Goal: Task Accomplishment & Management: Use online tool/utility

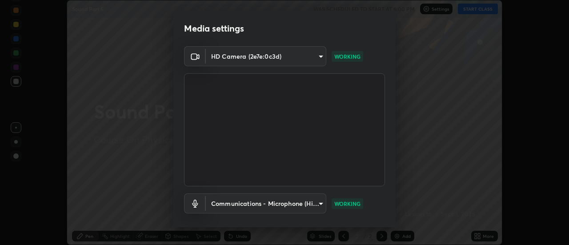
scroll to position [47, 0]
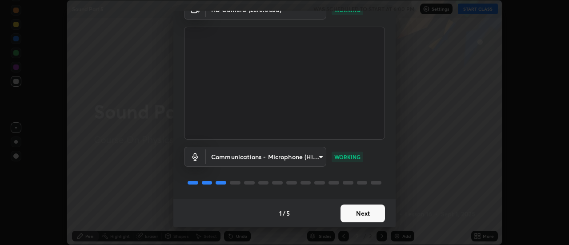
click at [364, 215] on button "Next" at bounding box center [362, 213] width 44 height 18
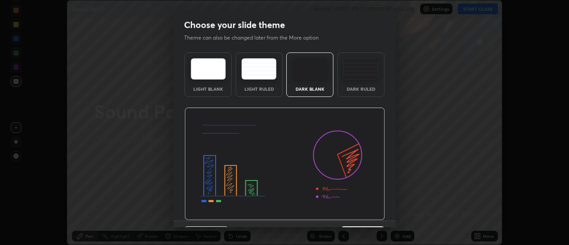
scroll to position [22, 0]
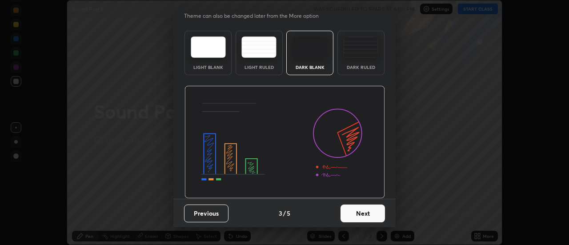
click at [363, 217] on button "Next" at bounding box center [362, 213] width 44 height 18
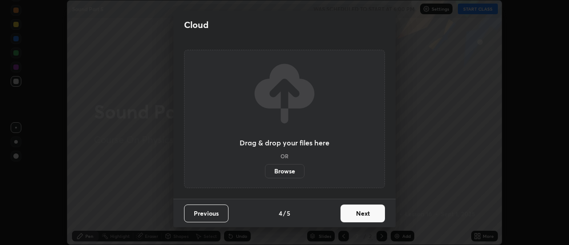
scroll to position [0, 0]
click at [363, 217] on button "Next" at bounding box center [362, 213] width 44 height 18
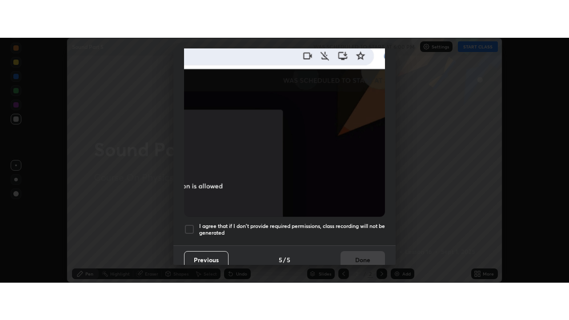
scroll to position [228, 0]
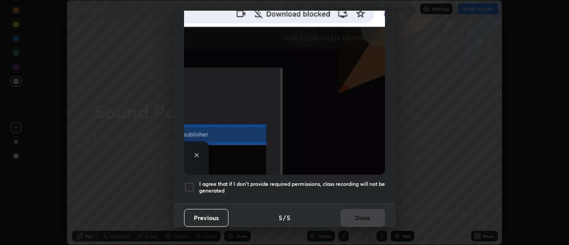
click at [355, 181] on h5 "I agree that if I don't provide required permissions, class recording will not …" at bounding box center [292, 187] width 186 height 14
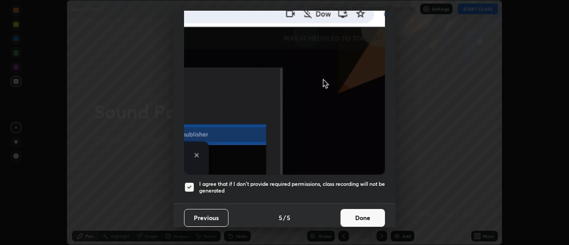
click at [360, 213] on button "Done" at bounding box center [362, 218] width 44 height 18
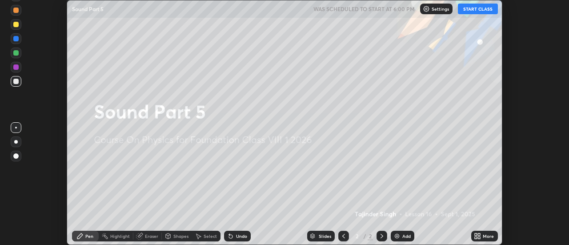
click at [473, 6] on button "START CLASS" at bounding box center [478, 9] width 40 height 11
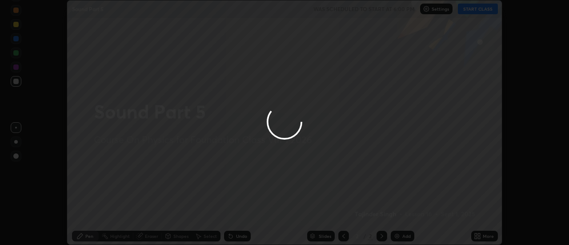
click at [482, 236] on div at bounding box center [284, 122] width 569 height 245
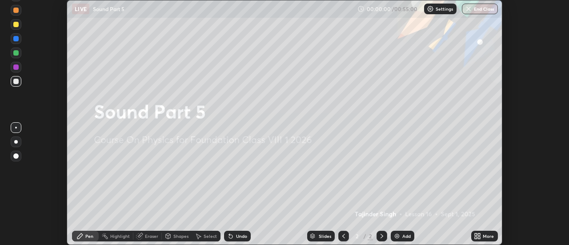
click at [479, 237] on icon at bounding box center [479, 237] width 2 height 2
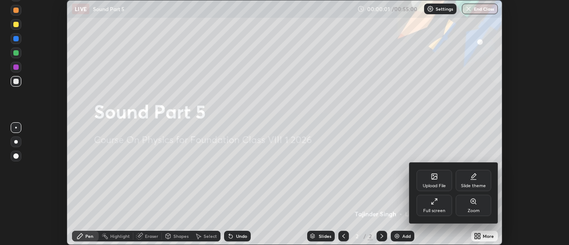
click at [420, 204] on div "Full screen" at bounding box center [434, 205] width 36 height 21
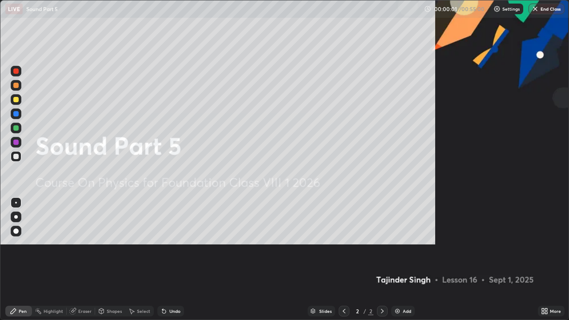
scroll to position [320, 569]
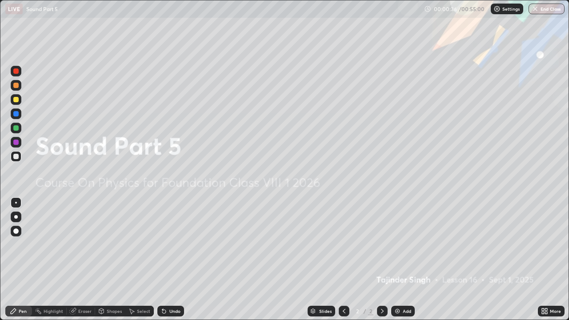
click at [401, 244] on div "Add" at bounding box center [403, 311] width 24 height 11
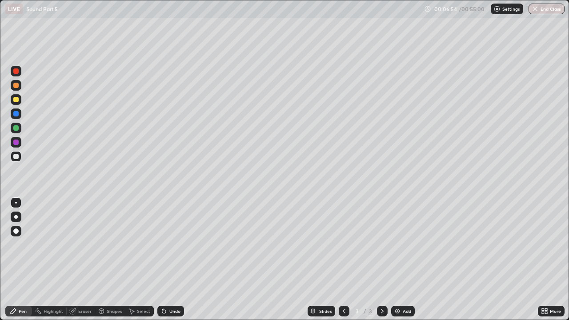
click at [167, 244] on div "Undo" at bounding box center [170, 311] width 27 height 11
click at [396, 244] on img at bounding box center [397, 311] width 7 height 7
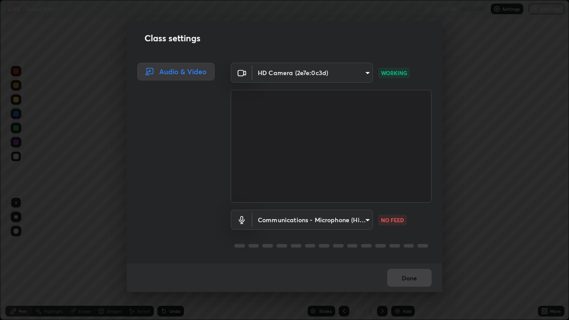
scroll to position [1, 0]
click at [284, 199] on video at bounding box center [331, 146] width 201 height 113
click at [288, 200] on video at bounding box center [331, 146] width 201 height 113
click at [290, 201] on video at bounding box center [331, 146] width 201 height 113
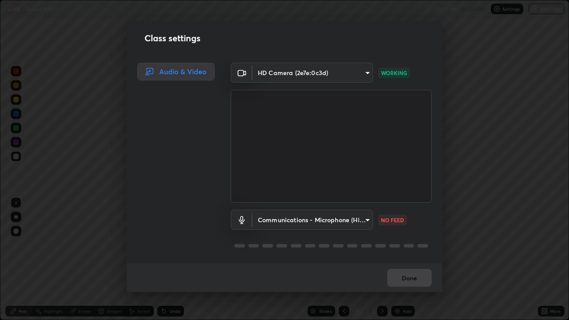
click at [292, 199] on video at bounding box center [331, 146] width 201 height 113
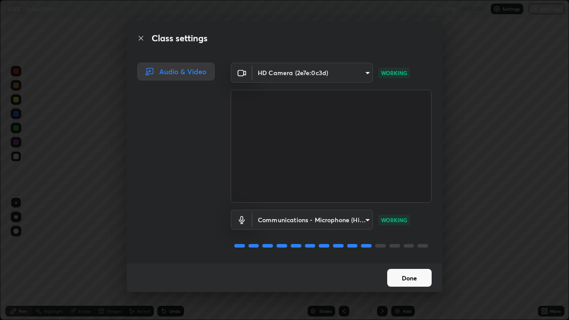
click at [399, 244] on button "Done" at bounding box center [409, 278] width 44 height 18
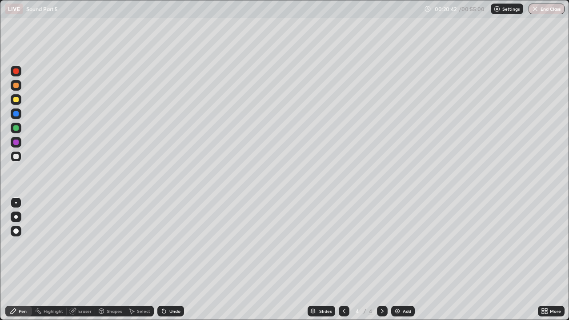
click at [16, 102] on div at bounding box center [15, 99] width 5 height 5
click at [170, 244] on div "Undo" at bounding box center [174, 311] width 11 height 4
click at [169, 244] on div "Undo" at bounding box center [174, 311] width 11 height 4
click at [172, 244] on div "Undo" at bounding box center [174, 311] width 11 height 4
click at [175, 244] on div "Undo" at bounding box center [170, 311] width 27 height 11
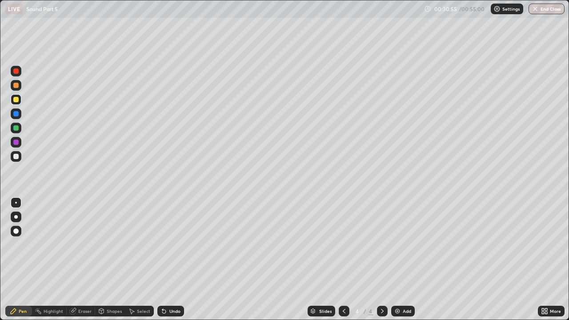
click at [175, 244] on div "Undo" at bounding box center [170, 311] width 27 height 11
click at [175, 244] on div "Undo" at bounding box center [174, 311] width 11 height 4
click at [400, 244] on img at bounding box center [397, 311] width 7 height 7
click at [16, 145] on div at bounding box center [16, 142] width 11 height 11
click at [17, 158] on div at bounding box center [15, 156] width 5 height 5
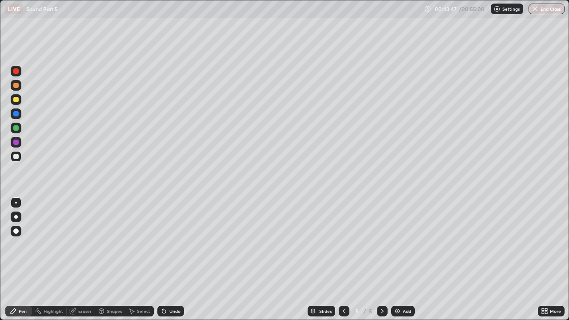
click at [170, 244] on div "Undo" at bounding box center [174, 311] width 11 height 4
click at [168, 244] on div "Undo" at bounding box center [170, 311] width 27 height 11
click at [169, 244] on div "Undo" at bounding box center [174, 311] width 11 height 4
click at [396, 244] on img at bounding box center [397, 311] width 7 height 7
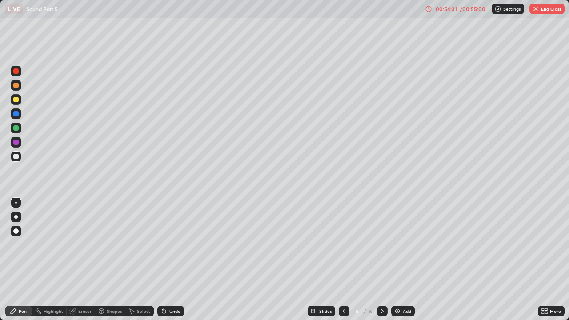
click at [543, 10] on button "End Class" at bounding box center [546, 9] width 35 height 11
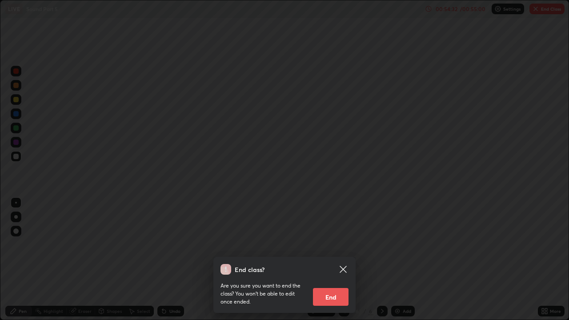
click at [339, 244] on button "End" at bounding box center [331, 297] width 36 height 18
